Goal: Task Accomplishment & Management: Manage account settings

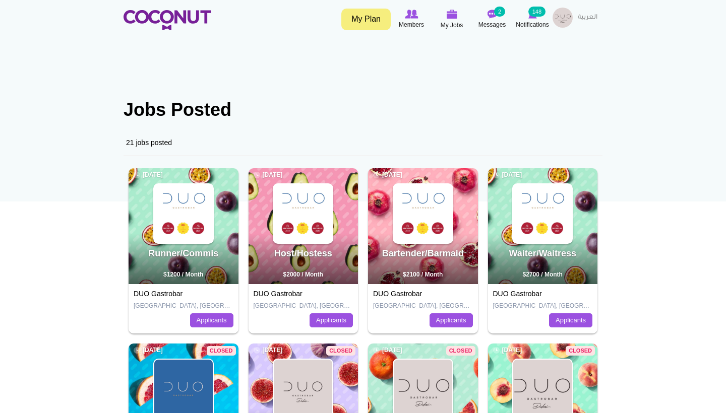
click at [295, 213] on img at bounding box center [303, 213] width 58 height 58
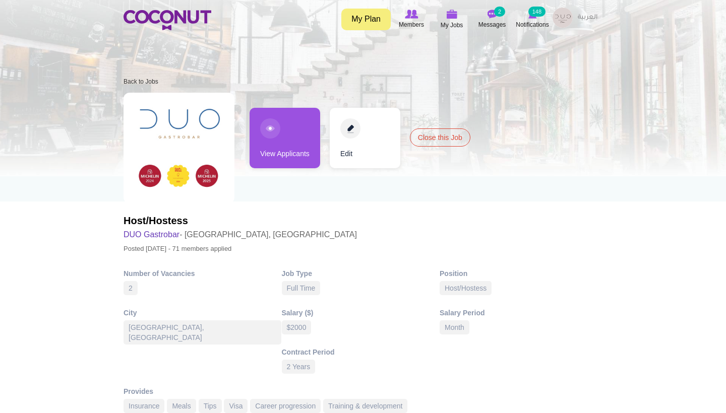
click at [289, 164] on link "View Applicants" at bounding box center [284, 138] width 71 height 60
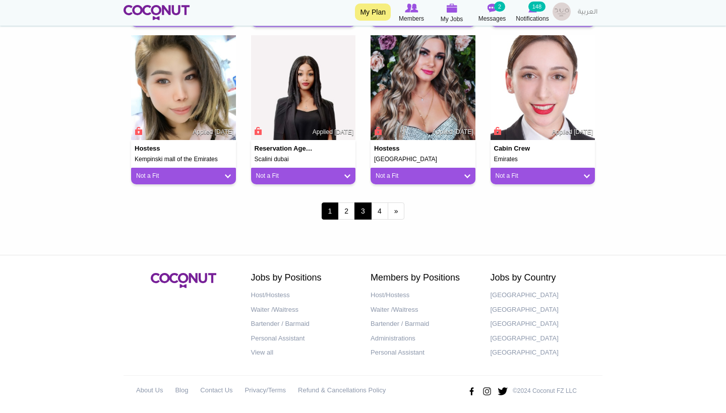
scroll to position [887, 0]
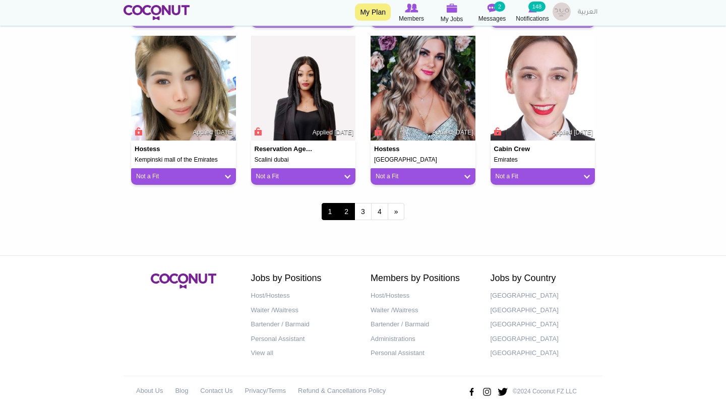
click at [351, 208] on link "2" at bounding box center [346, 211] width 17 height 17
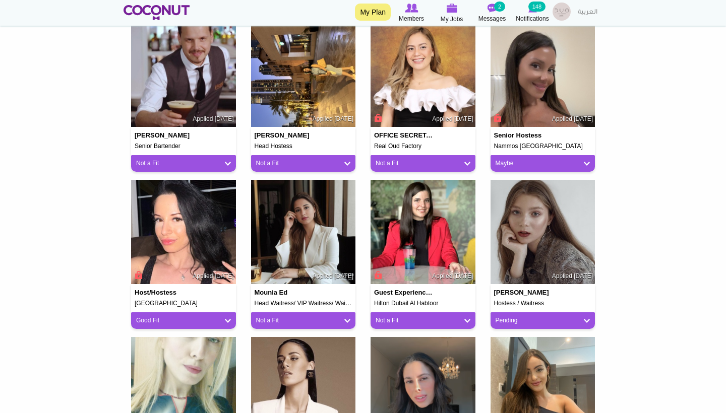
scroll to position [288, 0]
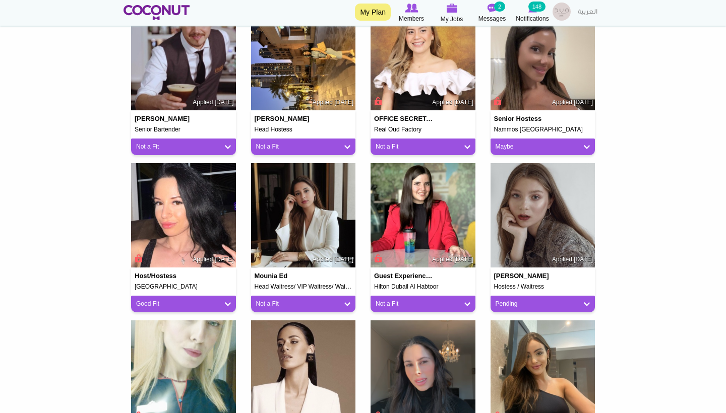
click at [542, 144] on link "Maybe" at bounding box center [542, 147] width 95 height 9
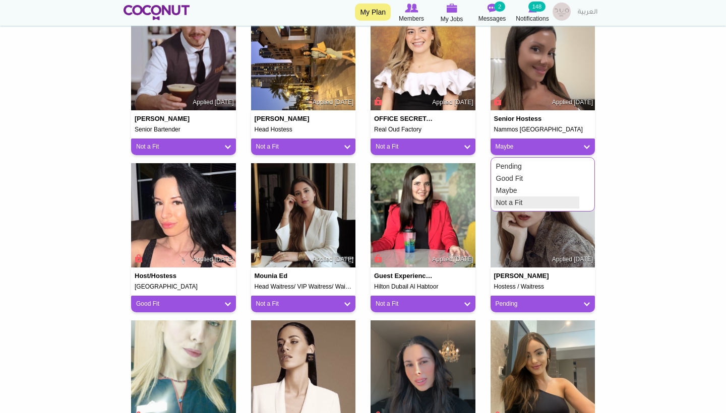
click at [513, 206] on link "Not a Fit" at bounding box center [536, 202] width 86 height 12
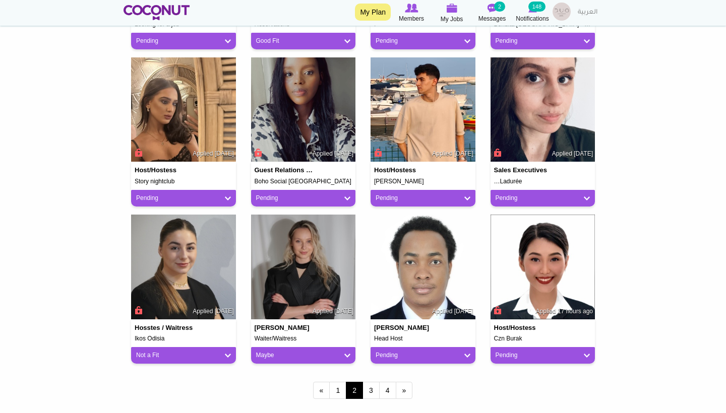
scroll to position [710, 0]
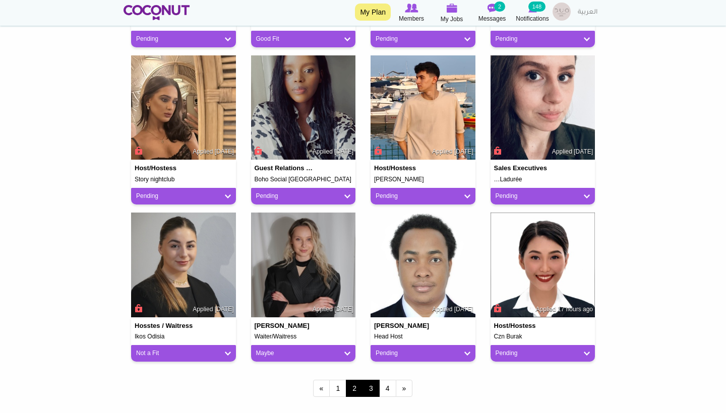
click at [373, 382] on link "3" at bounding box center [370, 388] width 17 height 17
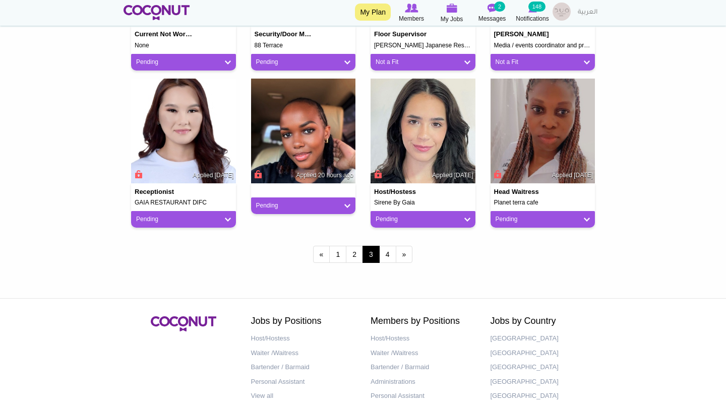
scroll to position [854, 0]
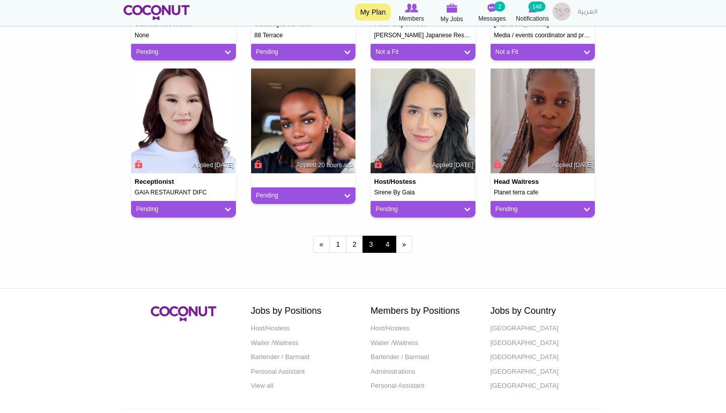
click at [388, 243] on link "4" at bounding box center [387, 244] width 17 height 17
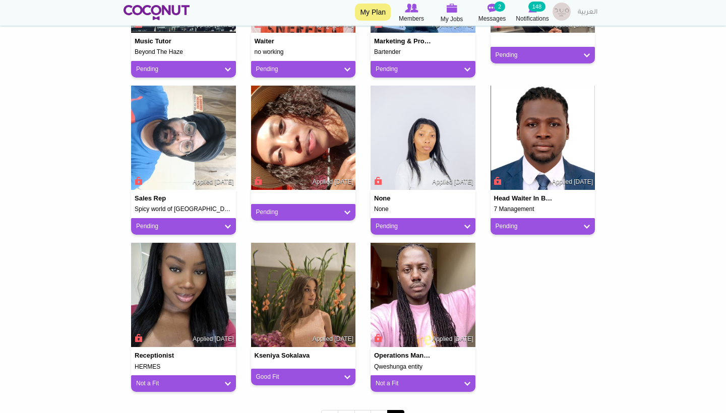
scroll to position [382, 0]
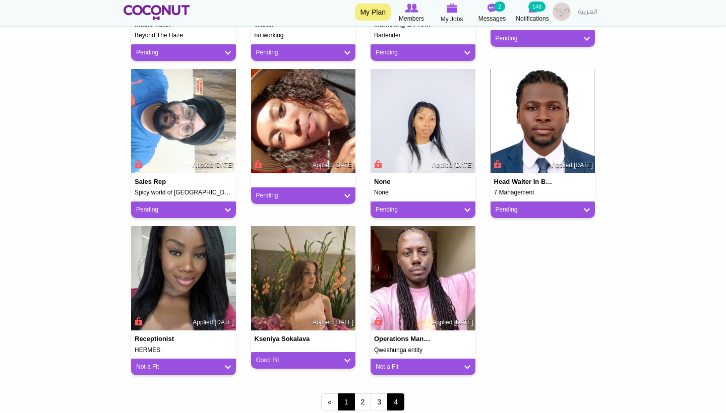
click at [344, 395] on link "1" at bounding box center [346, 401] width 17 height 17
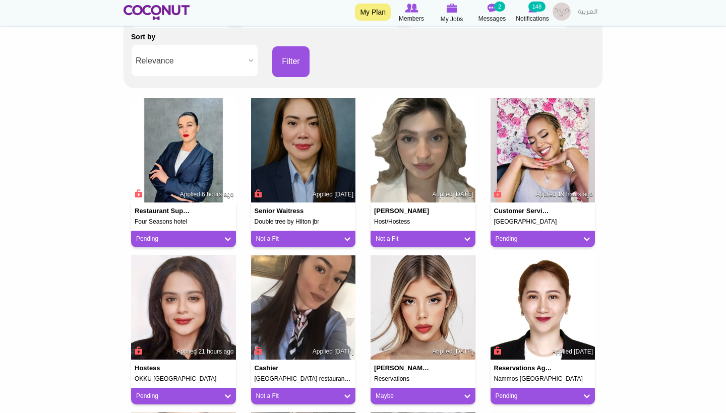
scroll to position [211, 0]
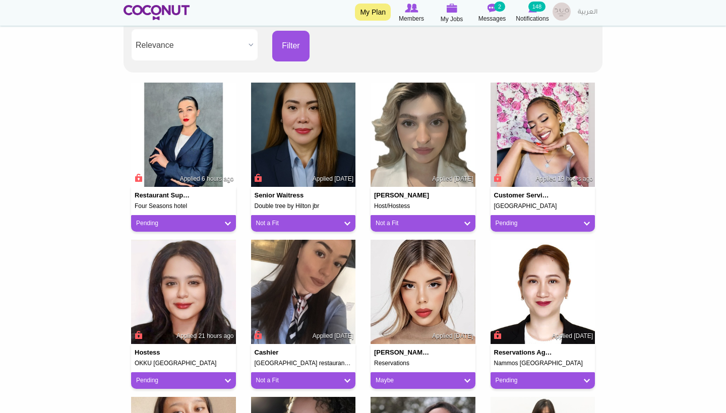
click at [401, 373] on div "Maybe" at bounding box center [422, 380] width 105 height 17
click at [401, 376] on link "Maybe" at bounding box center [422, 380] width 95 height 9
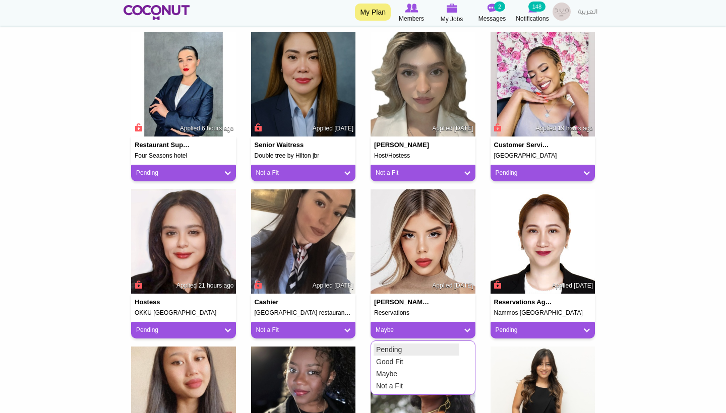
scroll to position [266, 0]
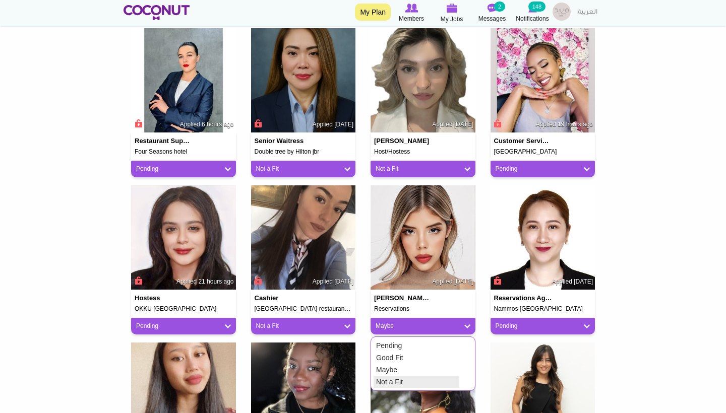
click at [397, 379] on link "Not a Fit" at bounding box center [416, 382] width 86 height 12
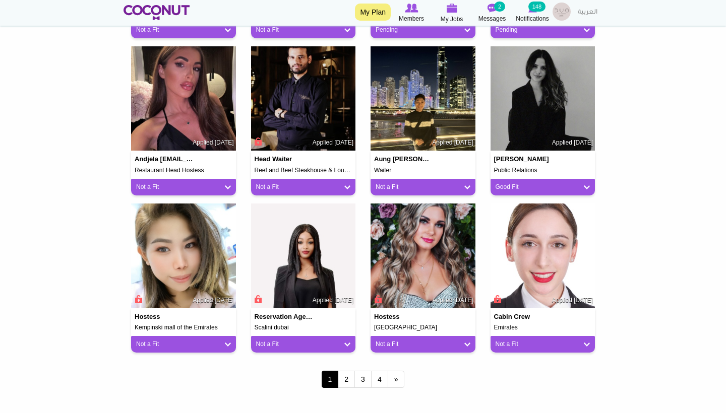
scroll to position [729, 0]
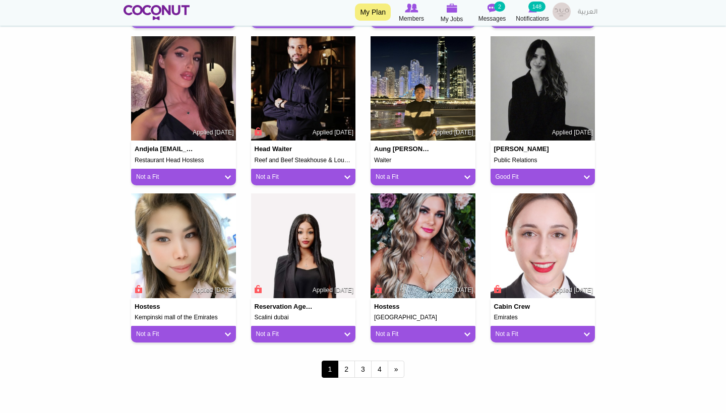
click at [545, 92] on img at bounding box center [542, 88] width 105 height 105
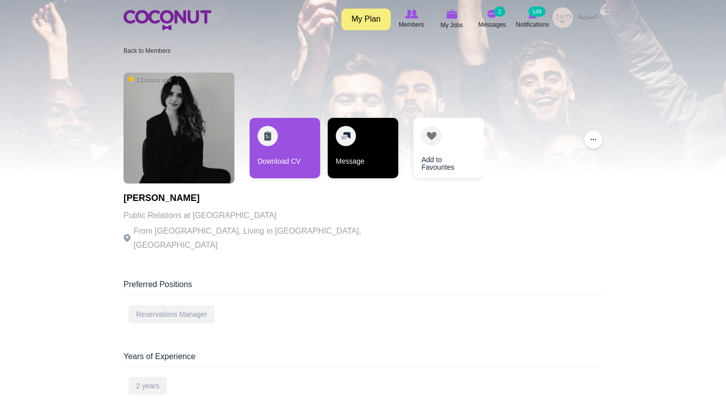
click at [373, 143] on link "Message" at bounding box center [362, 148] width 71 height 60
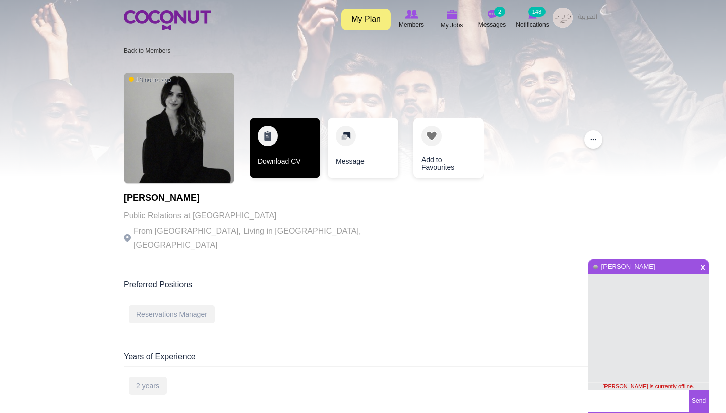
click at [269, 172] on link "Download CV" at bounding box center [284, 148] width 71 height 60
